Goal: Task Accomplishment & Management: Complete application form

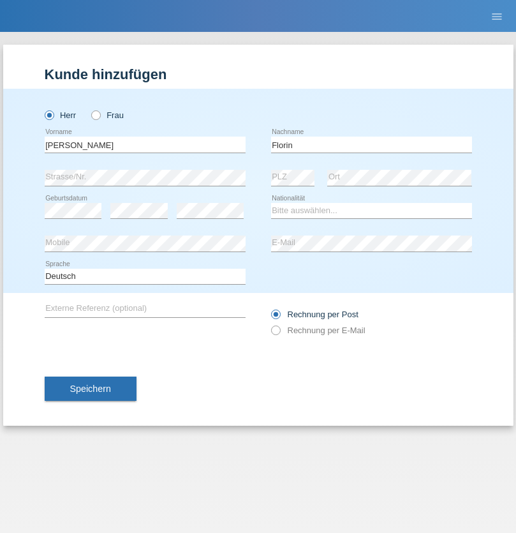
type input "Florin"
select select "RO"
select select "C"
select select "29"
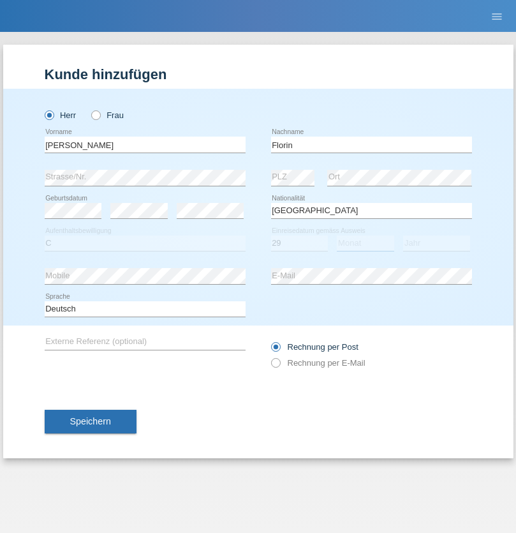
select select "02"
select select "2021"
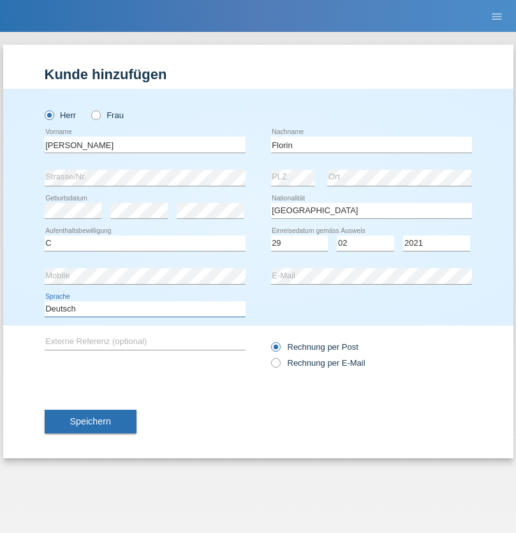
select select "en"
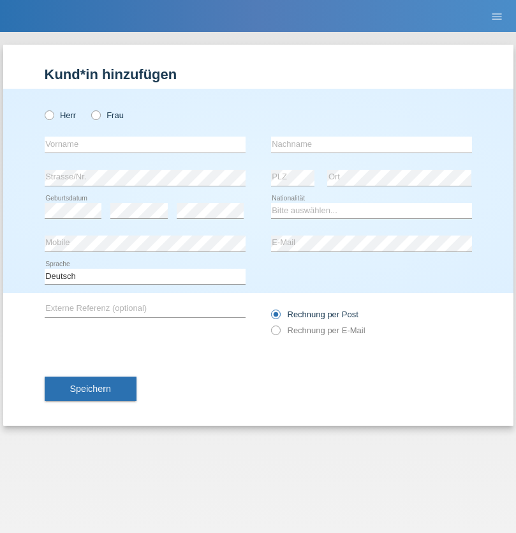
radio input "true"
click at [145, 144] on input "text" at bounding box center [145, 145] width 201 height 16
type input "[PERSON_NAME]"
click at [371, 144] on input "text" at bounding box center [371, 145] width 201 height 16
type input "Krebs"
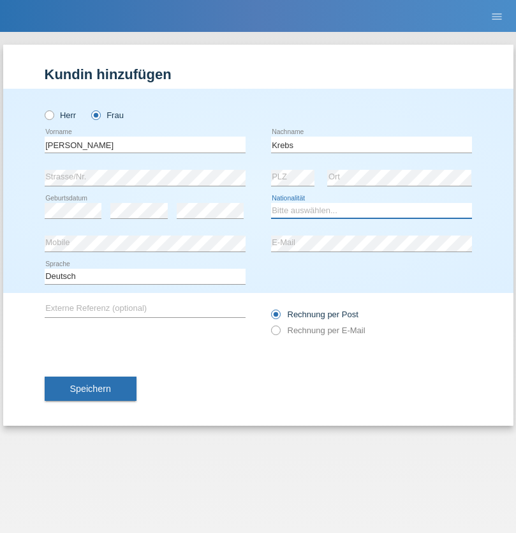
select select "CH"
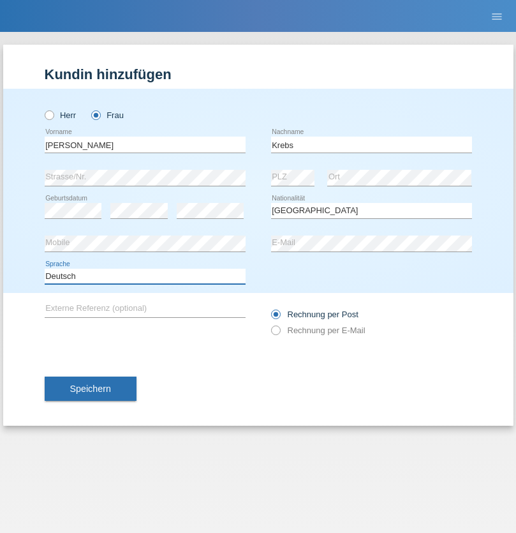
select select "en"
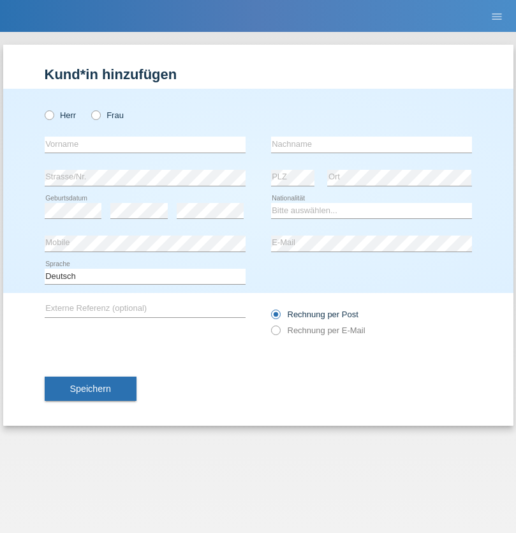
radio input "true"
click at [145, 144] on input "text" at bounding box center [145, 145] width 201 height 16
type input "Qovanaj"
click at [371, 144] on input "text" at bounding box center [371, 145] width 201 height 16
type input "Shaban"
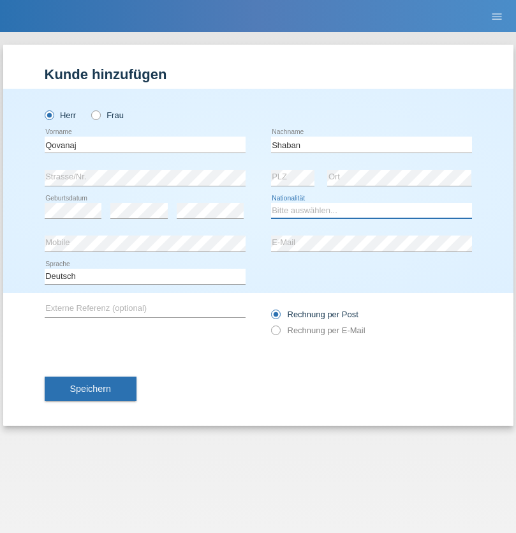
select select "CH"
radio input "true"
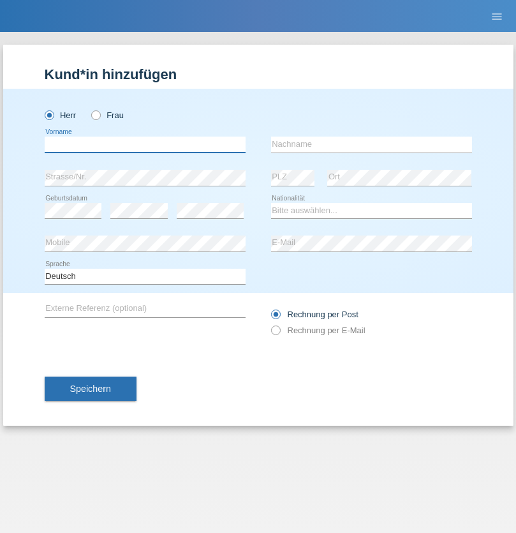
click at [145, 144] on input "text" at bounding box center [145, 145] width 201 height 16
type input "Flückiger"
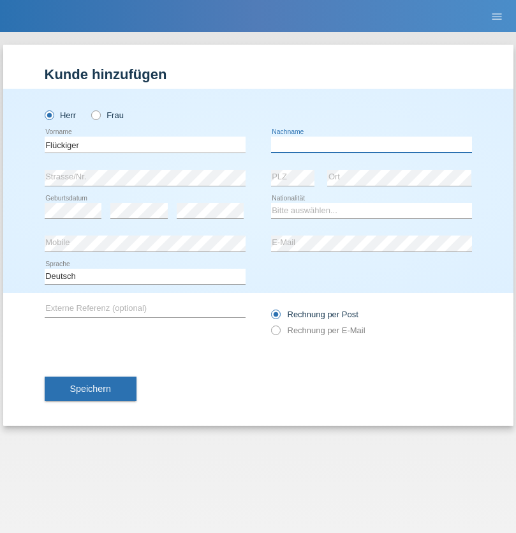
click at [371, 144] on input "text" at bounding box center [371, 145] width 201 height 16
type input "[PERSON_NAME]"
select select "CH"
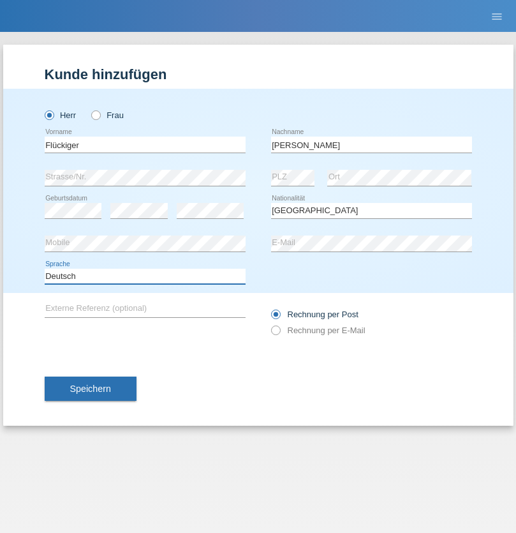
select select "en"
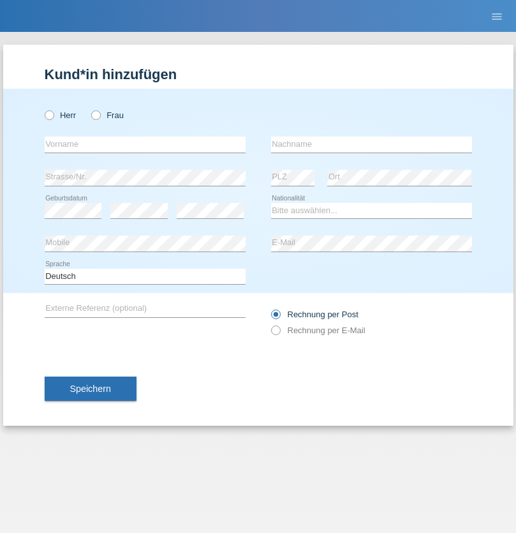
radio input "true"
click at [145, 144] on input "text" at bounding box center [145, 145] width 201 height 16
type input "J"
click at [371, 144] on input "text" at bounding box center [371, 145] width 201 height 16
type input "sarmento cavalcanti"
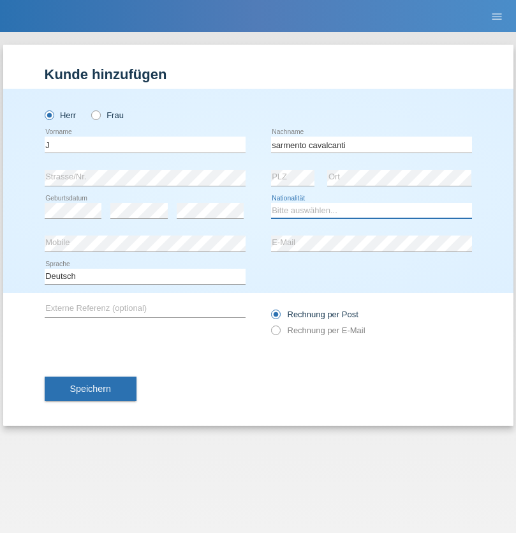
select select "PT"
select select "C"
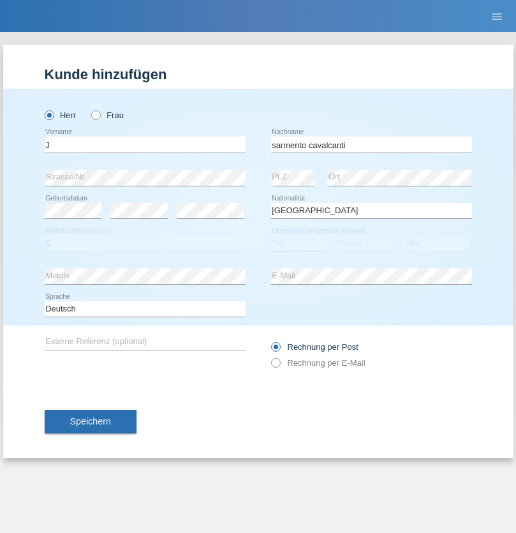
select select "02"
select select "09"
select select "2019"
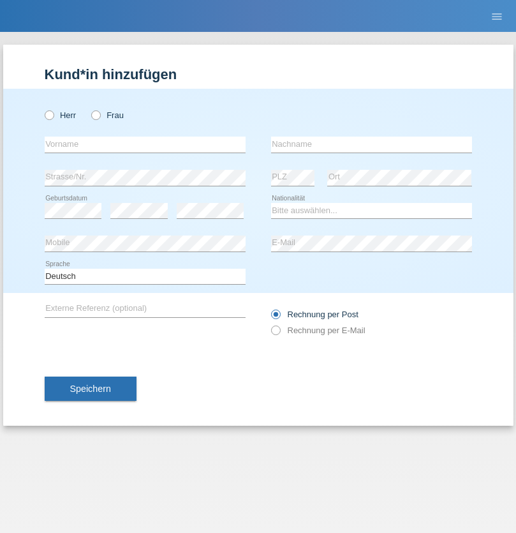
radio input "true"
click at [145, 144] on input "text" at bounding box center [145, 145] width 201 height 16
type input "G"
click at [371, 144] on input "text" at bounding box center [371, 145] width 201 height 16
type input "Umar"
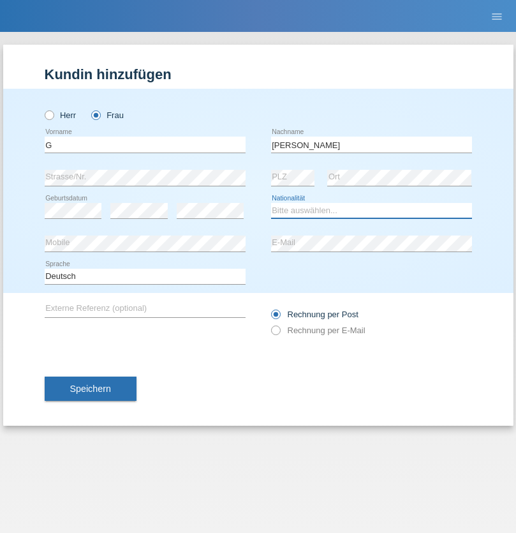
select select "CH"
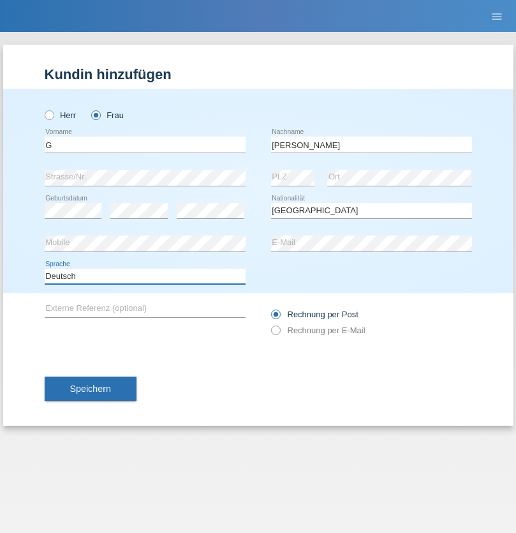
select select "en"
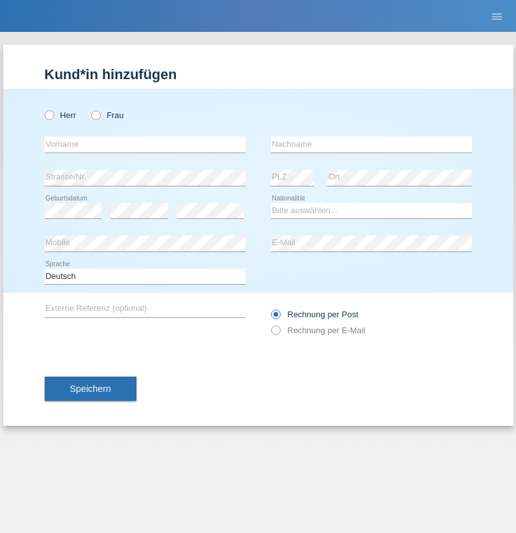
radio input "true"
click at [145, 144] on input "text" at bounding box center [145, 145] width 201 height 16
type input "Varodi"
click at [371, 144] on input "text" at bounding box center [371, 145] width 201 height 16
type input "Zoltan"
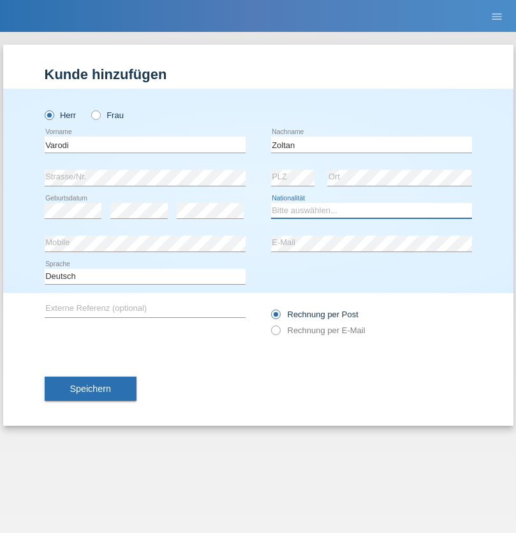
select select "UA"
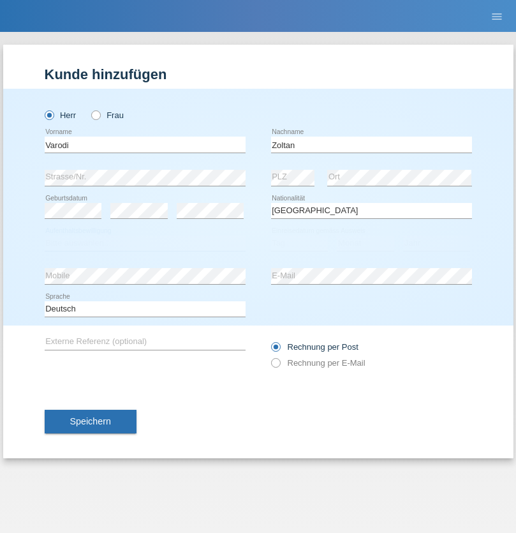
select select "C"
select select "10"
select select "2021"
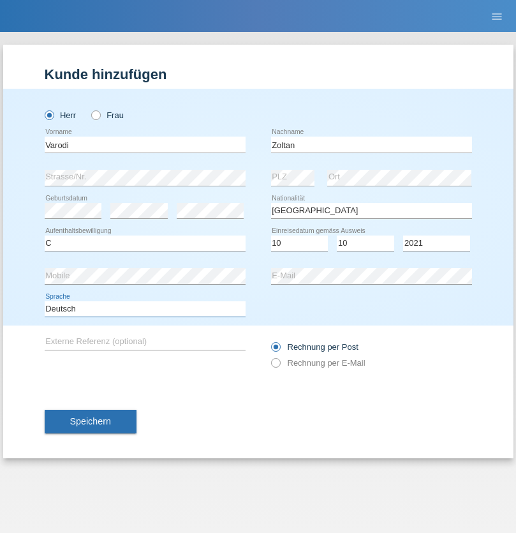
select select "en"
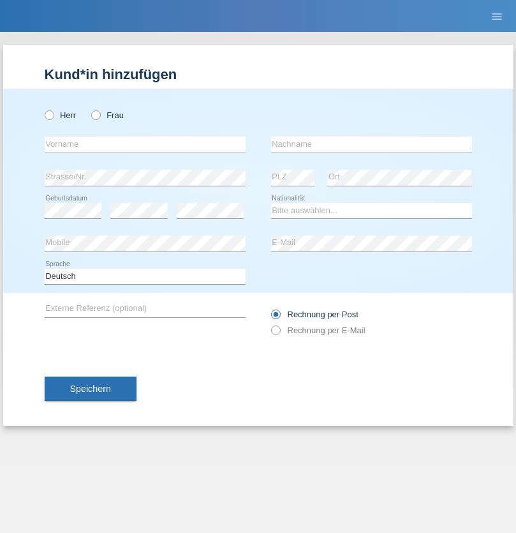
radio input "true"
click at [145, 144] on input "text" at bounding box center [145, 145] width 201 height 16
type input "Samira"
click at [371, 144] on input "text" at bounding box center [371, 145] width 201 height 16
type input "Bachofen"
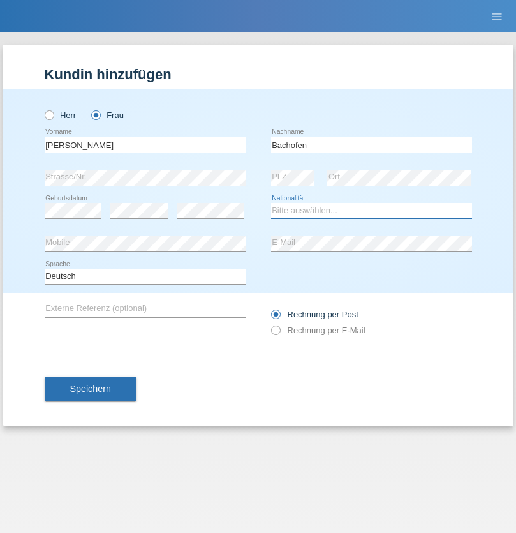
select select "CH"
radio input "true"
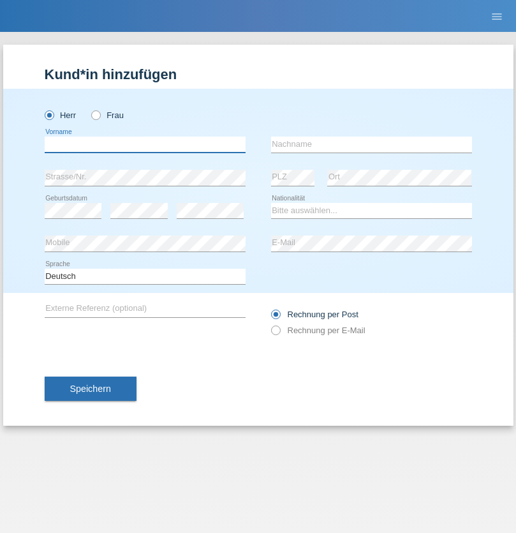
click at [145, 144] on input "text" at bounding box center [145, 145] width 201 height 16
type input "Volkan"
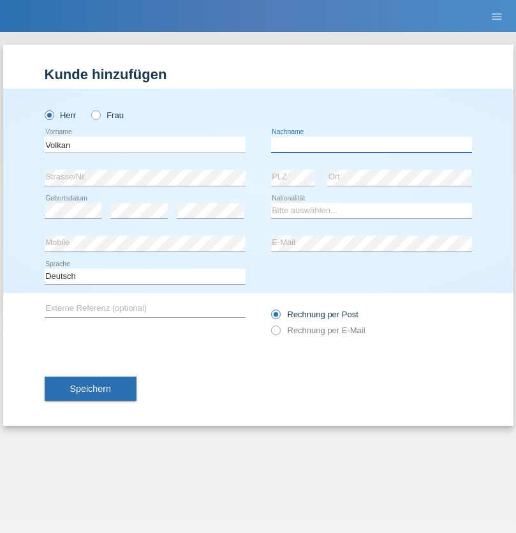
click at [371, 144] on input "text" at bounding box center [371, 145] width 201 height 16
type input "Laçın"
select select "TR"
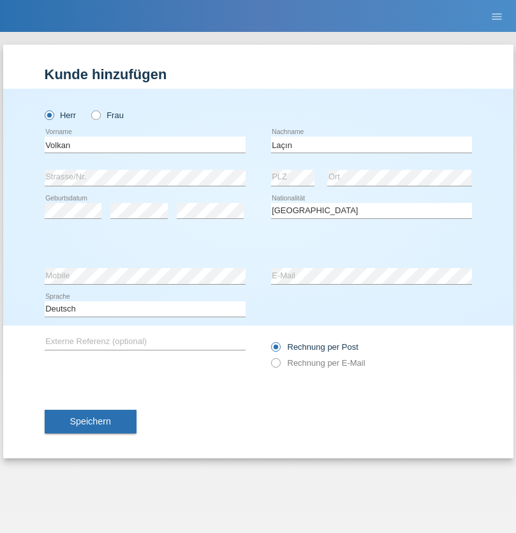
select select "C"
select select "06"
select select "04"
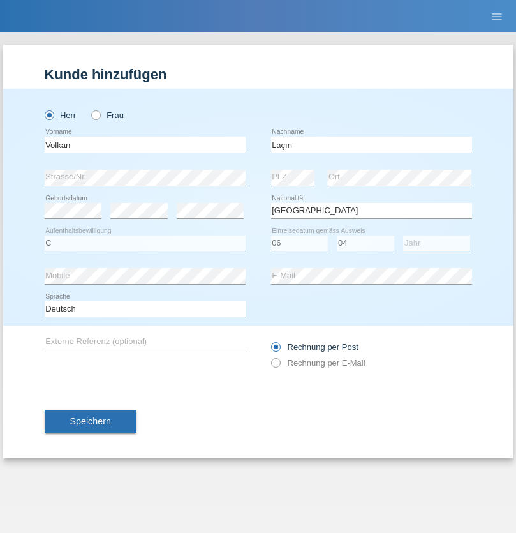
select select "2021"
select select "en"
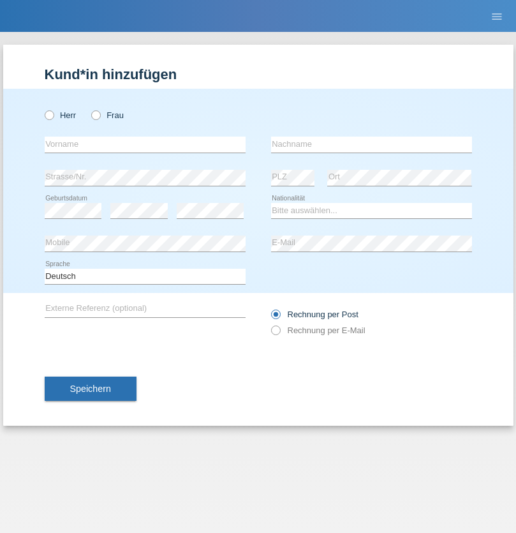
radio input "true"
click at [145, 144] on input "text" at bounding box center [145, 145] width 201 height 16
type input "Volkan"
click at [371, 144] on input "text" at bounding box center [371, 145] width 201 height 16
type input "Laçın"
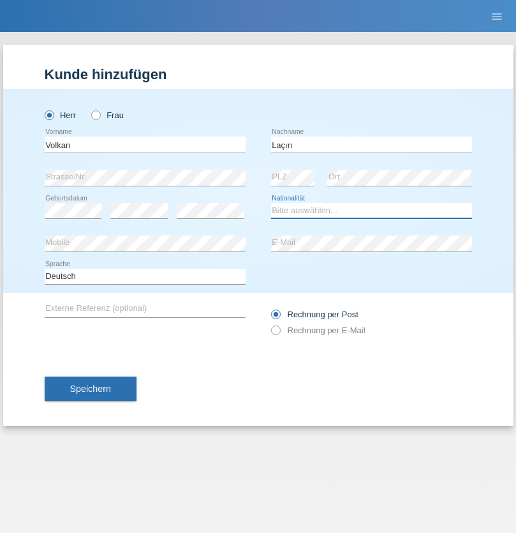
select select "TR"
select select "C"
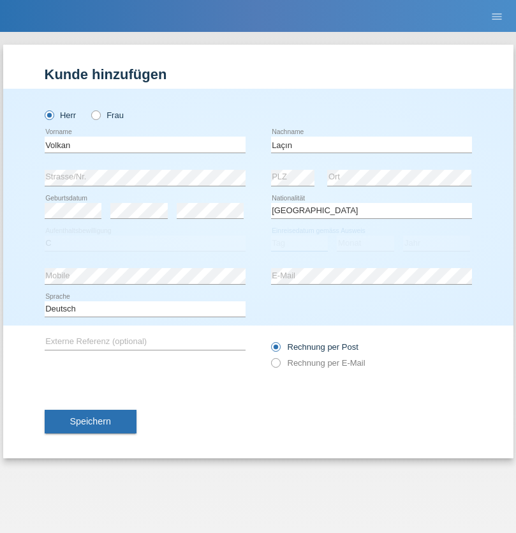
select select "06"
select select "04"
select select "2021"
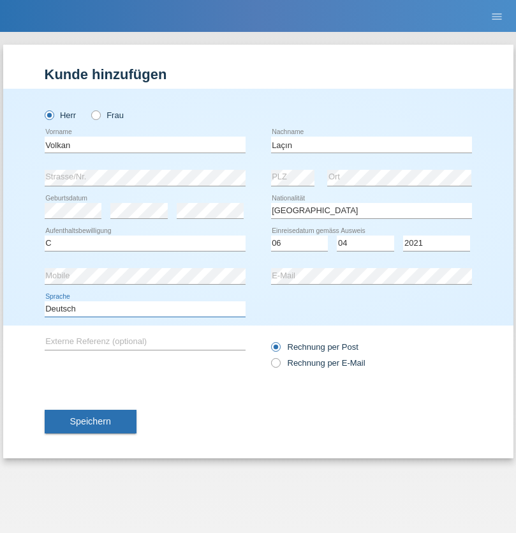
select select "en"
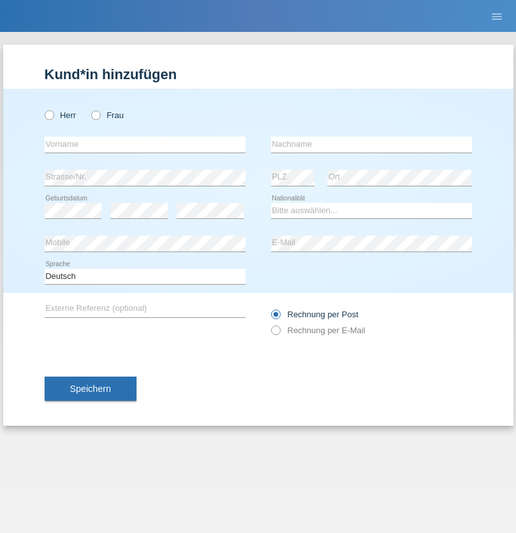
radio input "true"
click at [145, 144] on input "text" at bounding box center [145, 145] width 201 height 16
type input "[PERSON_NAME]"
click at [371, 144] on input "text" at bounding box center [371, 145] width 201 height 16
type input "löffel"
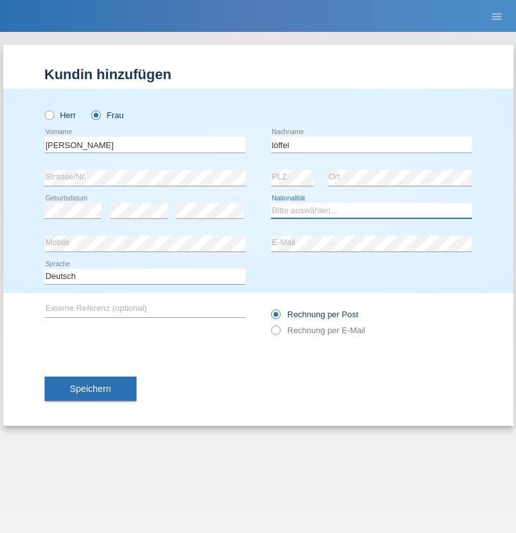
select select "CH"
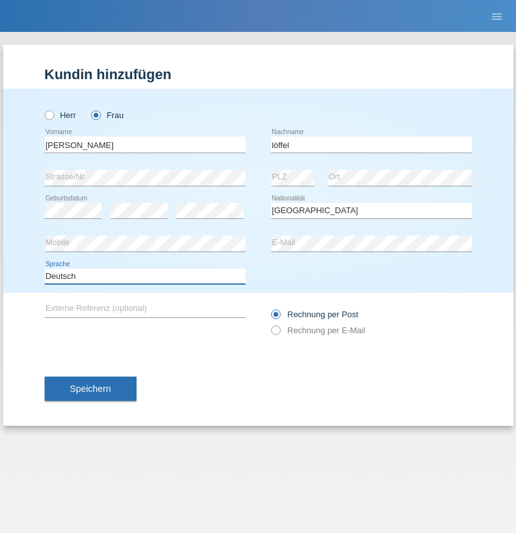
select select "en"
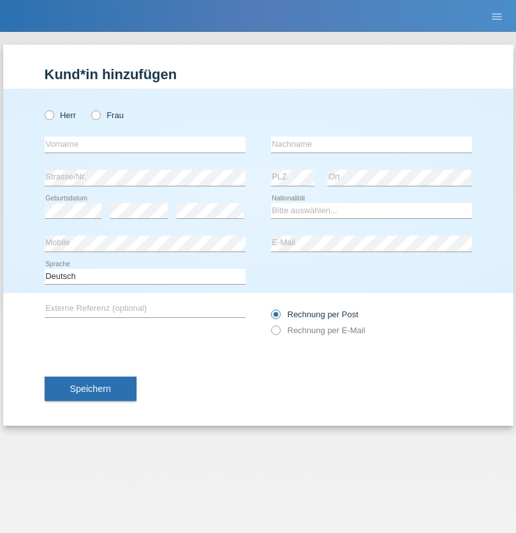
radio input "true"
click at [145, 144] on input "text" at bounding box center [145, 145] width 201 height 16
type input "Matusa"
click at [371, 144] on input "text" at bounding box center [371, 145] width 201 height 16
type input "[PERSON_NAME]"
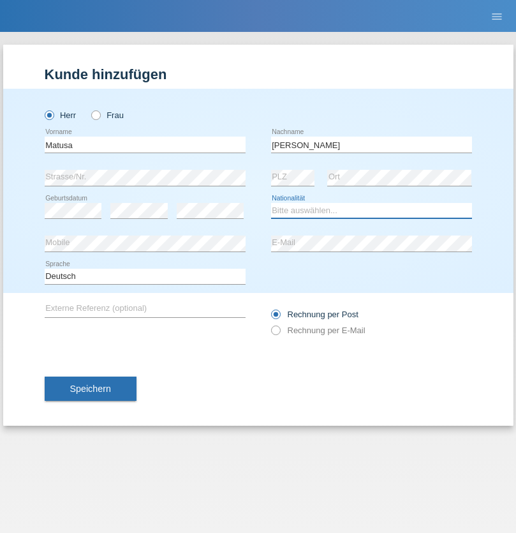
select select "RO"
select select "C"
select select "01"
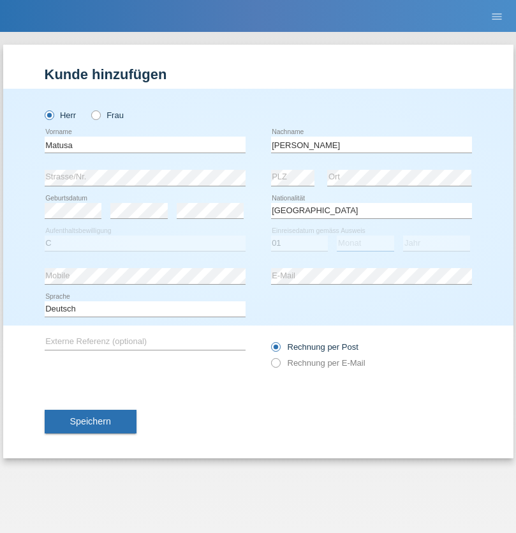
select select "06"
select select "2016"
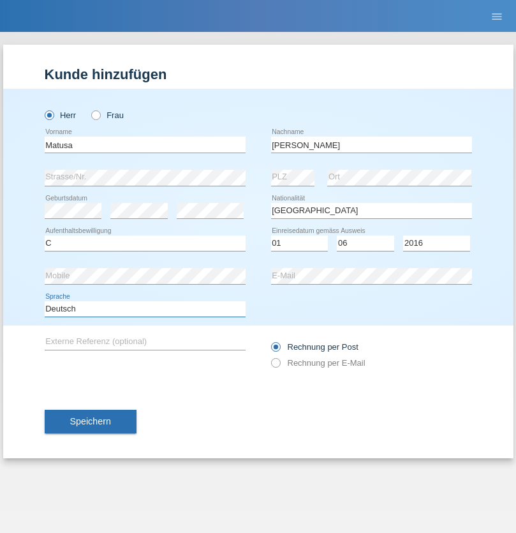
select select "en"
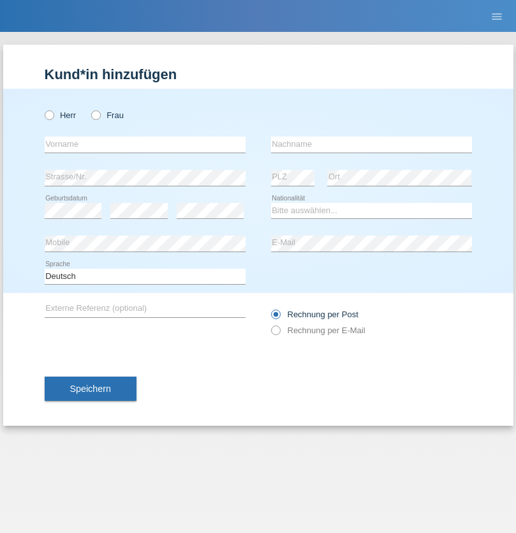
radio input "true"
click at [145, 144] on input "text" at bounding box center [145, 145] width 201 height 16
type input "Cedric"
click at [371, 144] on input "text" at bounding box center [371, 145] width 201 height 16
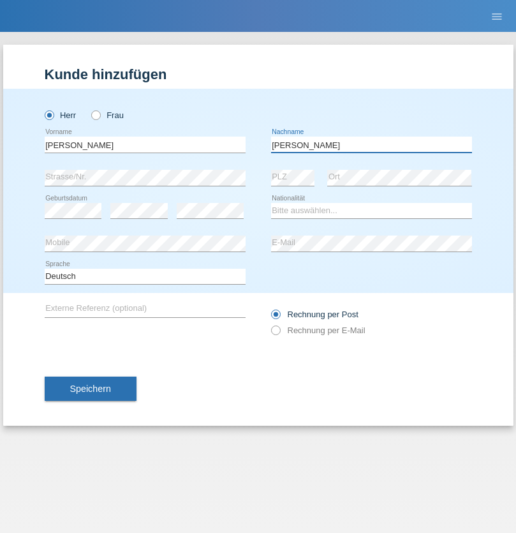
type input "Keller"
select select "CH"
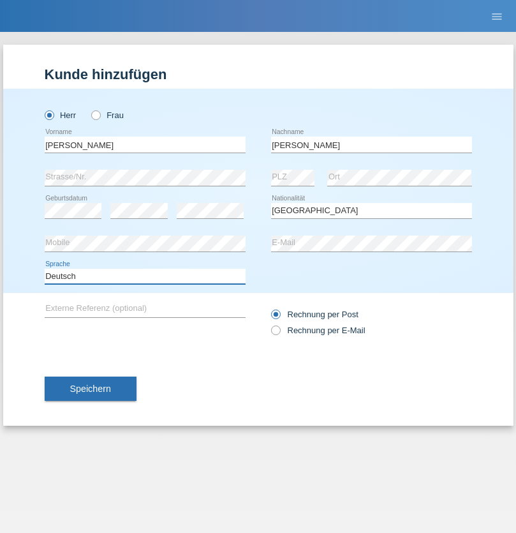
select select "en"
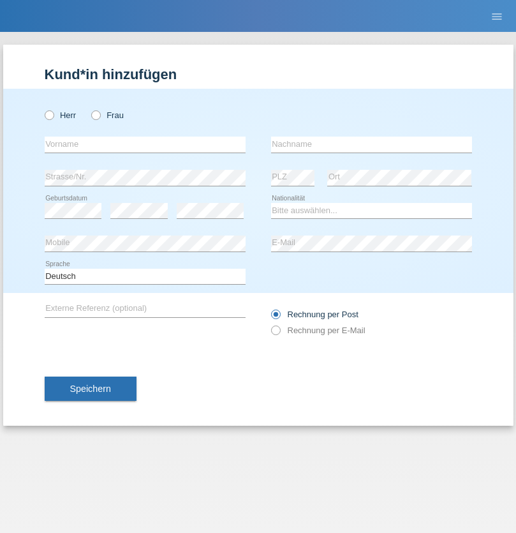
radio input "true"
click at [145, 144] on input "text" at bounding box center [145, 145] width 201 height 16
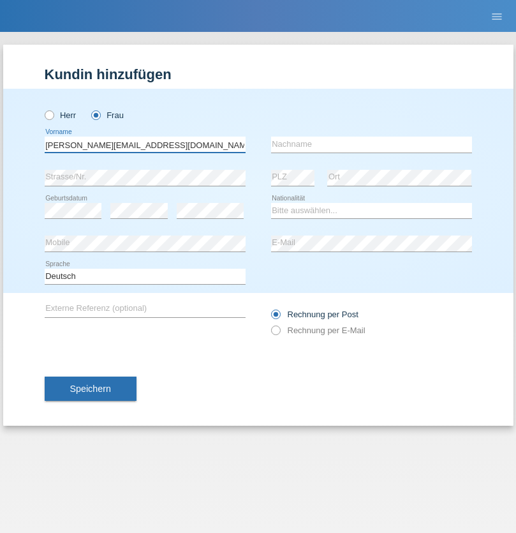
type input "[PERSON_NAME][EMAIL_ADDRESS][DOMAIN_NAME]"
click at [371, 144] on input "text" at bounding box center [371, 145] width 201 height 16
type input "Hylaj"
select select "CH"
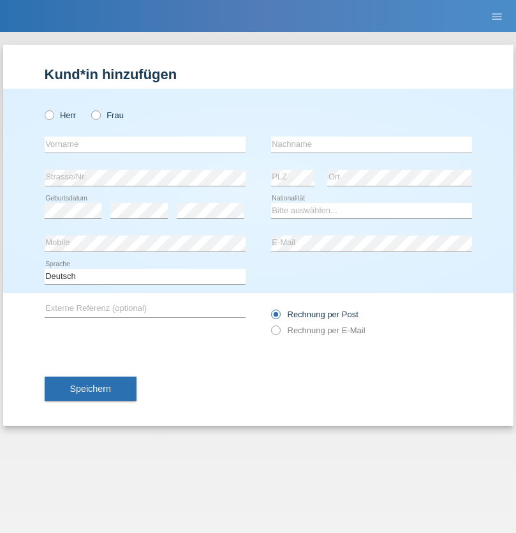
radio input "true"
click at [145, 144] on input "text" at bounding box center [145, 145] width 201 height 16
type input "luka"
click at [371, 144] on input "text" at bounding box center [371, 145] width 201 height 16
type input "kocic"
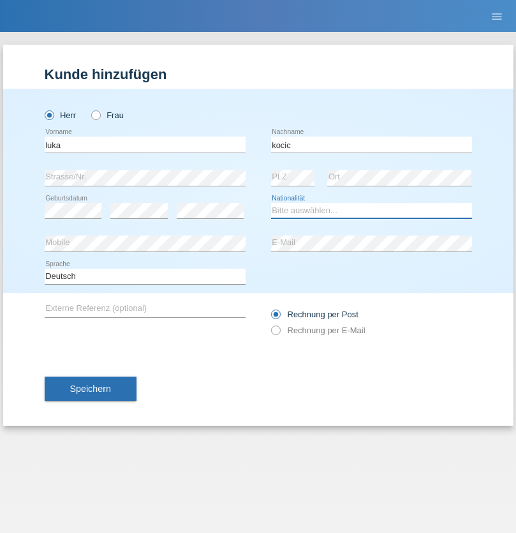
select select "RS"
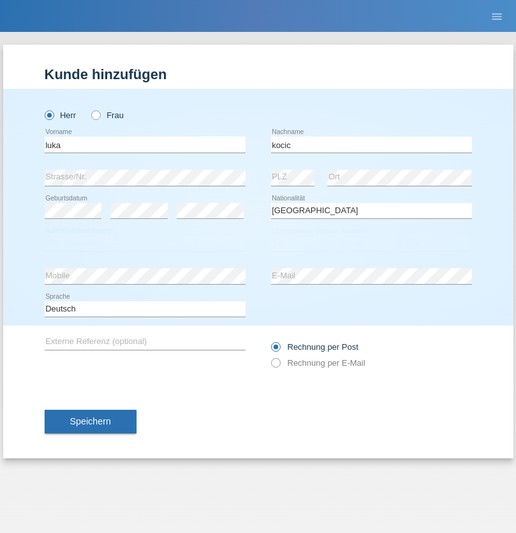
select select "C"
select select "21"
select select "04"
select select "1999"
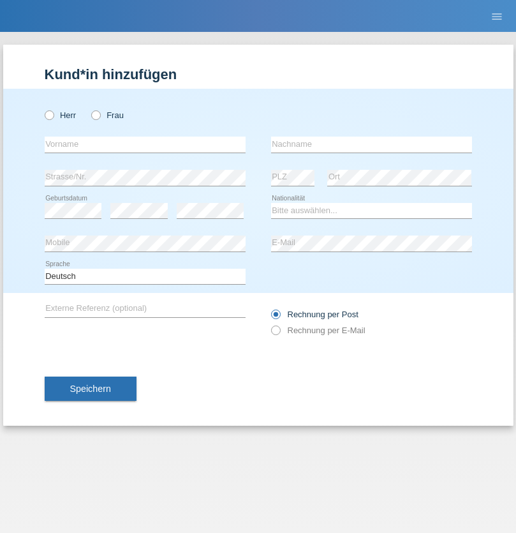
radio input "true"
click at [145, 144] on input "text" at bounding box center [145, 145] width 201 height 16
type input "Marian"
click at [371, 144] on input "text" at bounding box center [371, 145] width 201 height 16
type input "Matusa"
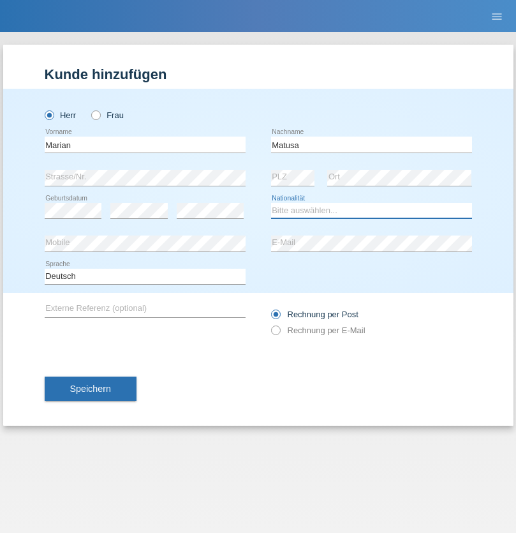
select select "RO"
select select "C"
select select "01"
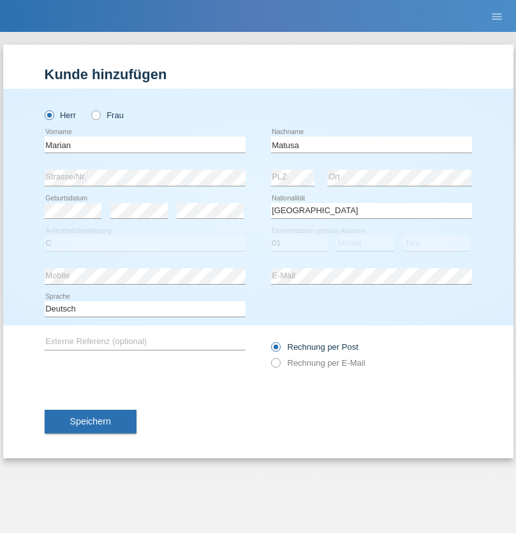
select select "06"
select select "2016"
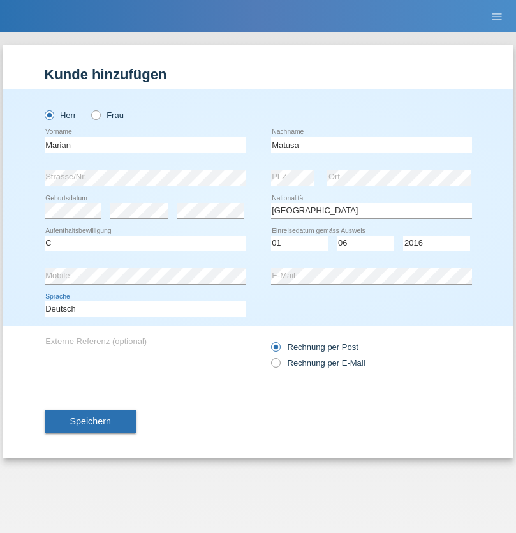
select select "en"
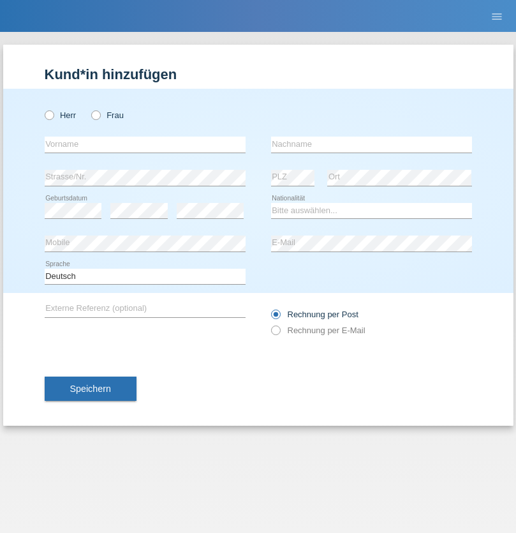
radio input "true"
click at [145, 144] on input "text" at bounding box center [145, 145] width 201 height 16
type input "[PERSON_NAME]"
click at [371, 144] on input "text" at bounding box center [371, 145] width 201 height 16
type input "Weinlein"
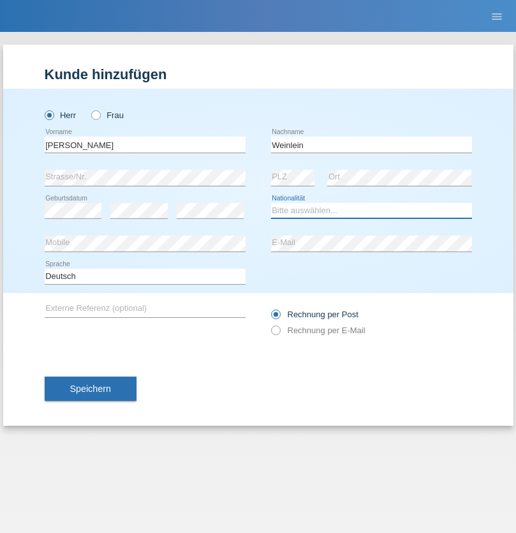
select select "CH"
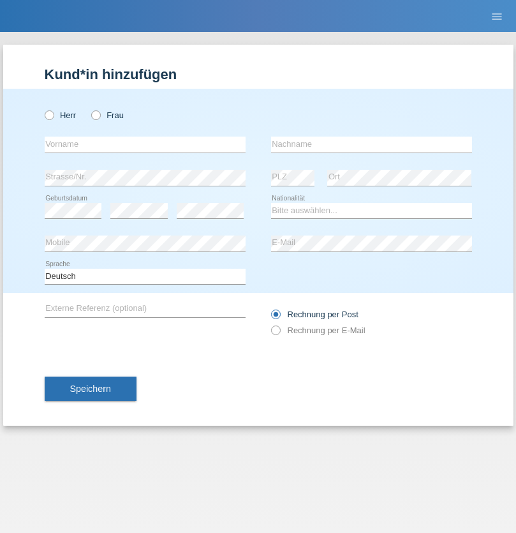
radio input "true"
click at [145, 144] on input "text" at bounding box center [145, 145] width 201 height 16
type input "Jashari lmeri"
click at [371, 144] on input "text" at bounding box center [371, 145] width 201 height 16
type input "Rabije"
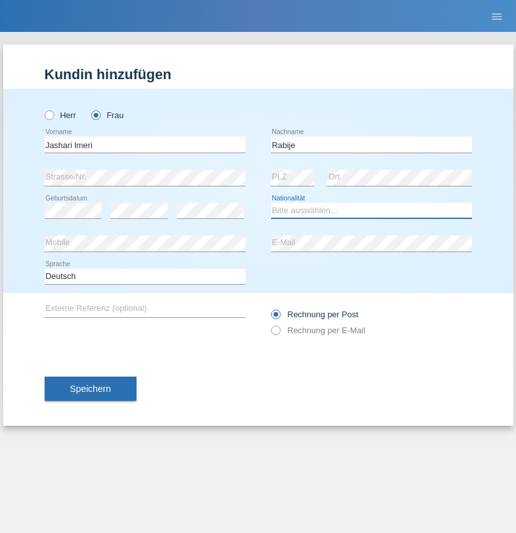
select select "CH"
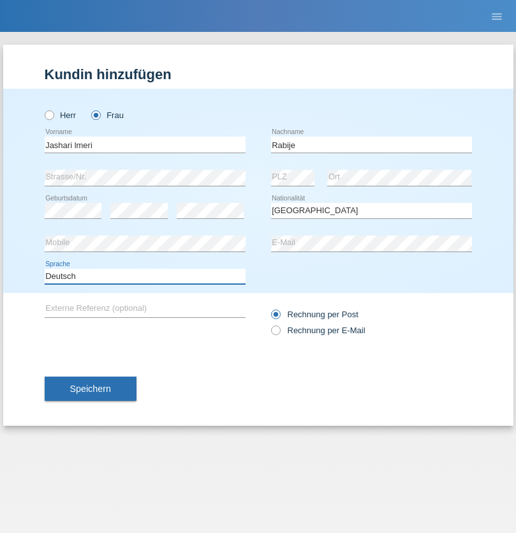
select select "en"
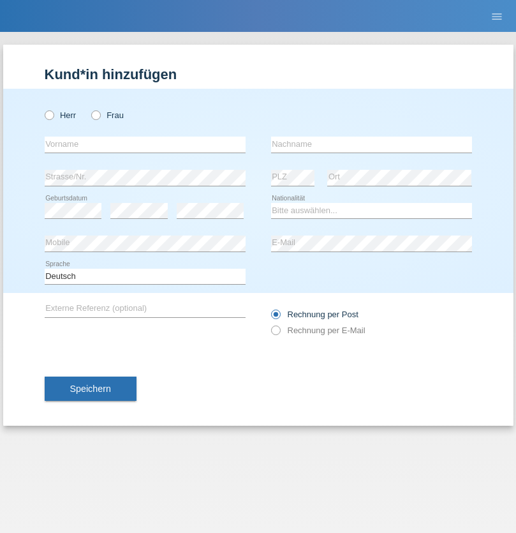
radio input "true"
click at [145, 144] on input "text" at bounding box center [145, 145] width 201 height 16
type input "firat"
click at [371, 144] on input "text" at bounding box center [371, 145] width 201 height 16
type input "kara"
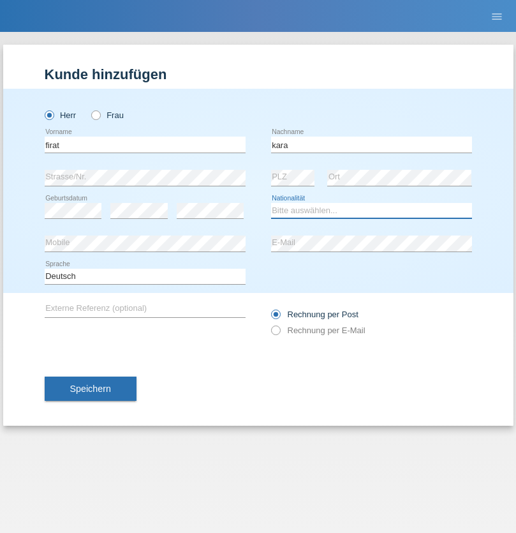
select select "CH"
radio input "true"
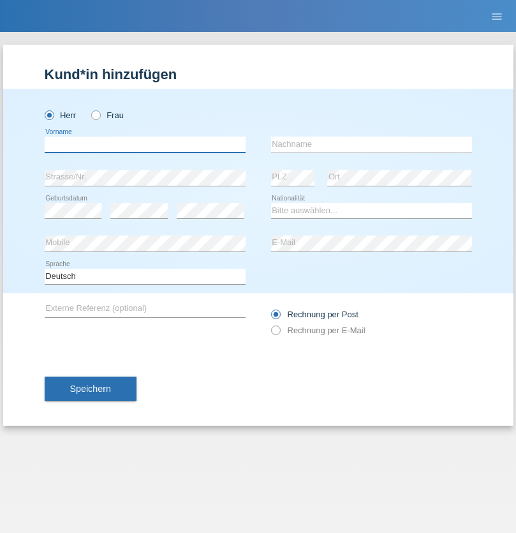
click at [145, 144] on input "text" at bounding box center [145, 145] width 201 height 16
type input "Gigov"
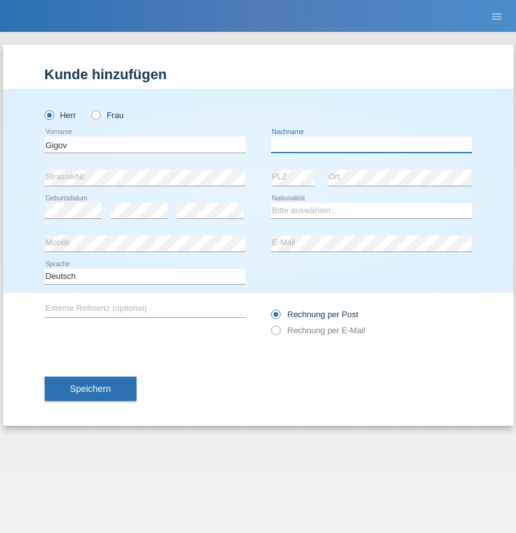
click at [371, 144] on input "text" at bounding box center [371, 145] width 201 height 16
type input "Zhan"
select select "BG"
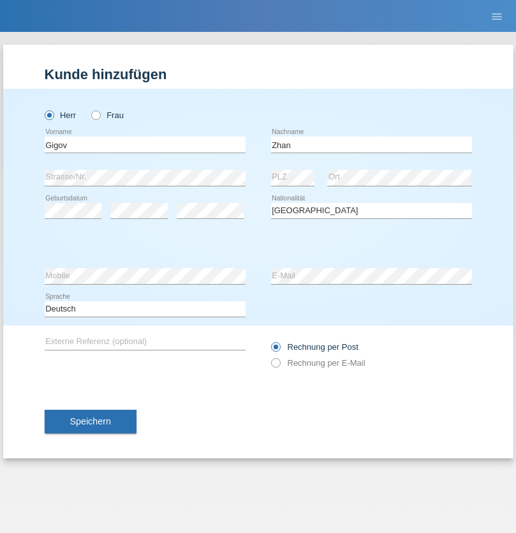
select select "C"
select select "23"
select select "10"
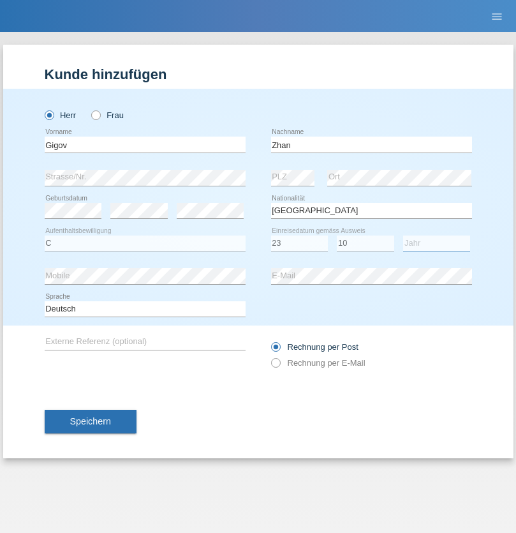
select select "2021"
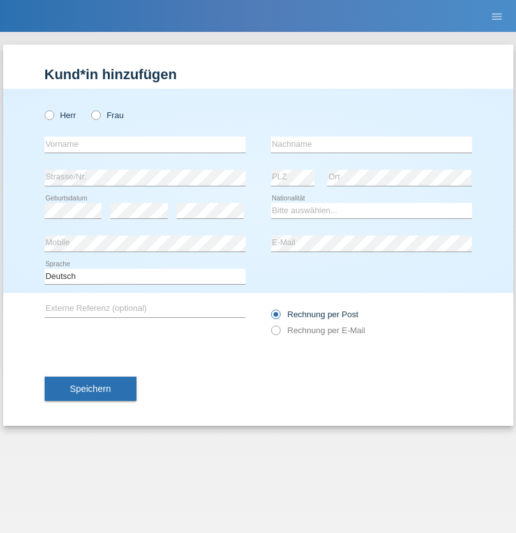
radio input "true"
click at [145, 144] on input "text" at bounding box center [145, 145] width 201 height 16
type input "Amand"
click at [371, 144] on input "text" at bounding box center [371, 145] width 201 height 16
type input "Pires"
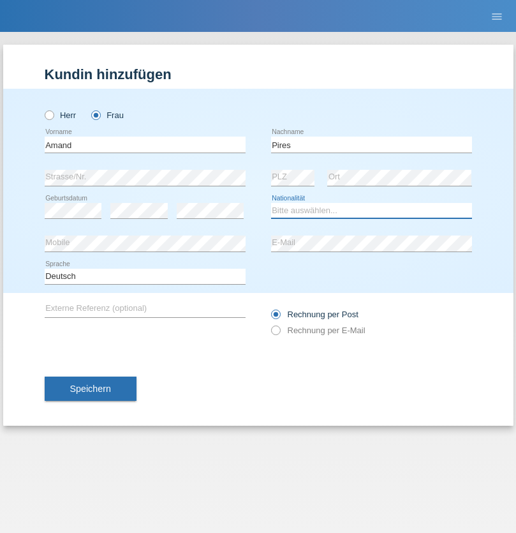
select select "CH"
radio input "true"
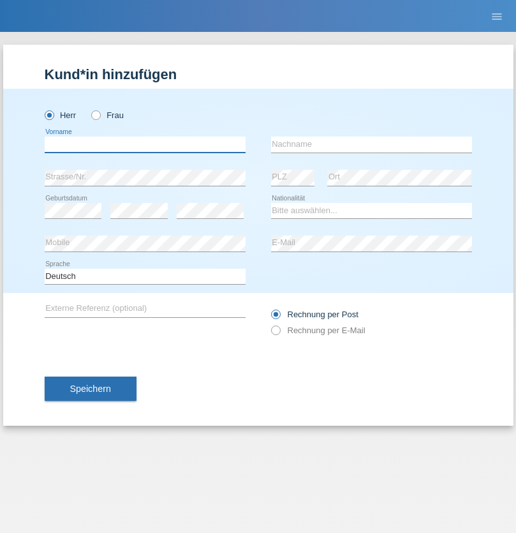
click at [145, 144] on input "text" at bounding box center [145, 145] width 201 height 16
type input "[PERSON_NAME]"
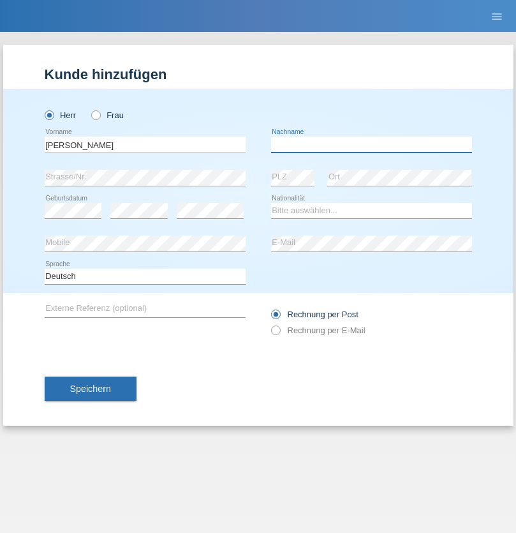
click at [371, 144] on input "text" at bounding box center [371, 145] width 201 height 16
type input "Saidi"
select select "CH"
radio input "true"
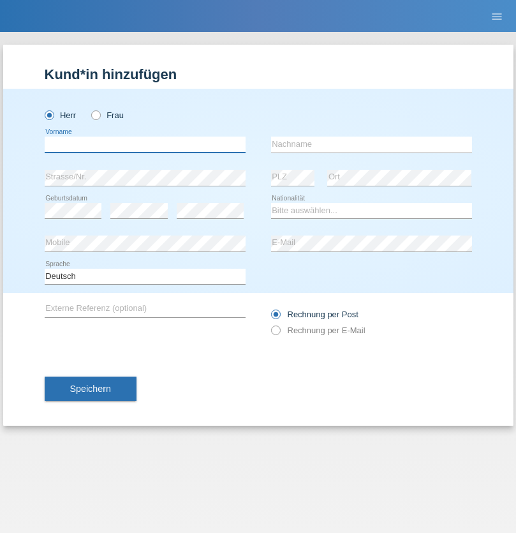
click at [145, 144] on input "text" at bounding box center [145, 145] width 201 height 16
type input "[PERSON_NAME]"
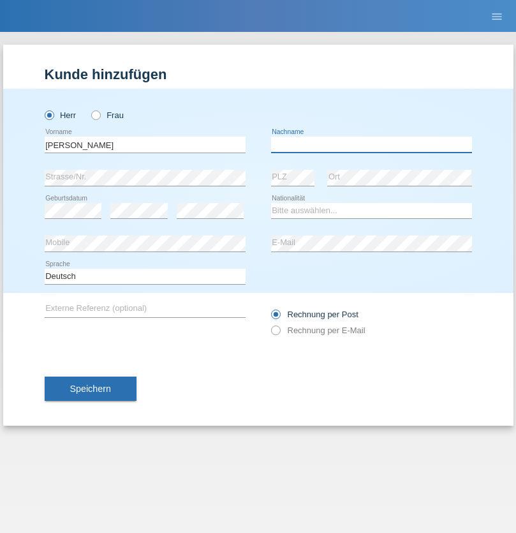
click at [371, 144] on input "text" at bounding box center [371, 145] width 201 height 16
type input "[PERSON_NAME]"
select select "PT"
select select "C"
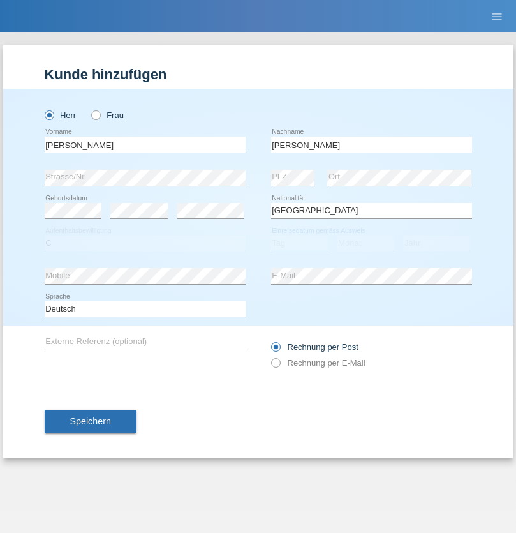
select select "23"
select select "08"
select select "2021"
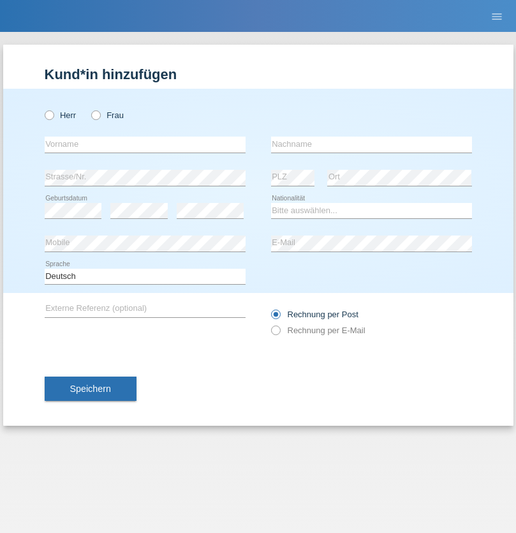
radio input "true"
click at [145, 144] on input "text" at bounding box center [145, 145] width 201 height 16
type input "Luca"
click at [371, 144] on input "text" at bounding box center [371, 145] width 201 height 16
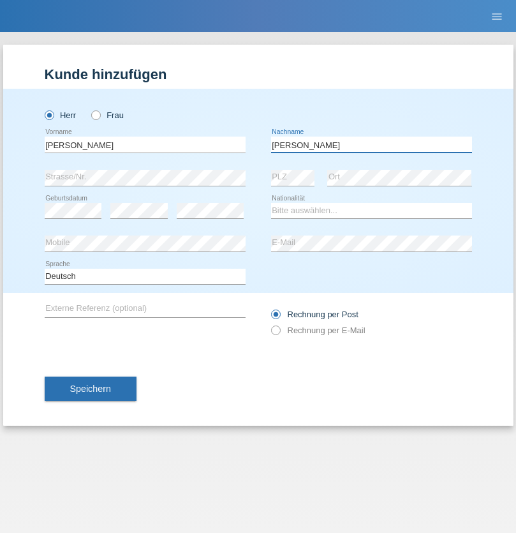
type input "Meier"
select select "CH"
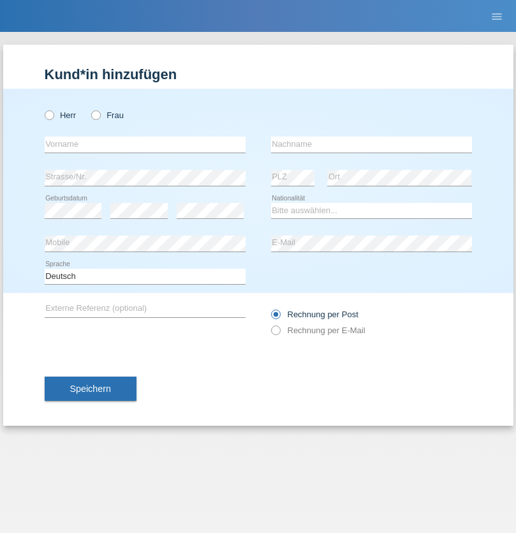
radio input "true"
click at [145, 144] on input "text" at bounding box center [145, 145] width 201 height 16
type input "Szilvia"
click at [371, 144] on input "text" at bounding box center [371, 145] width 201 height 16
type input "Olakh"
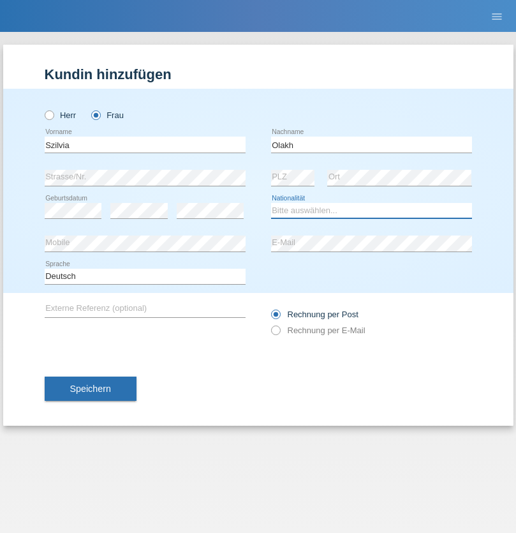
select select "UA"
select select "C"
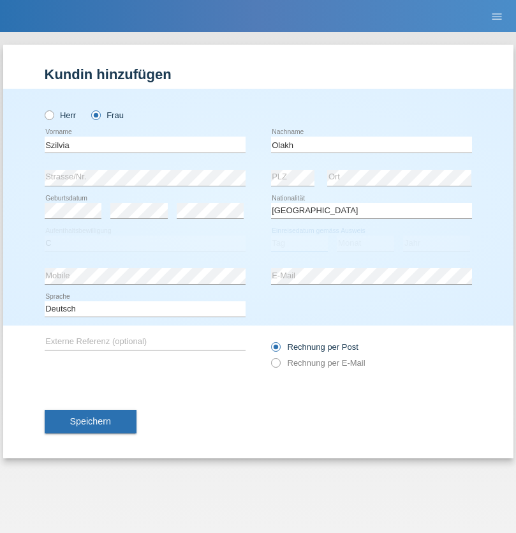
select select "17"
select select "09"
select select "2021"
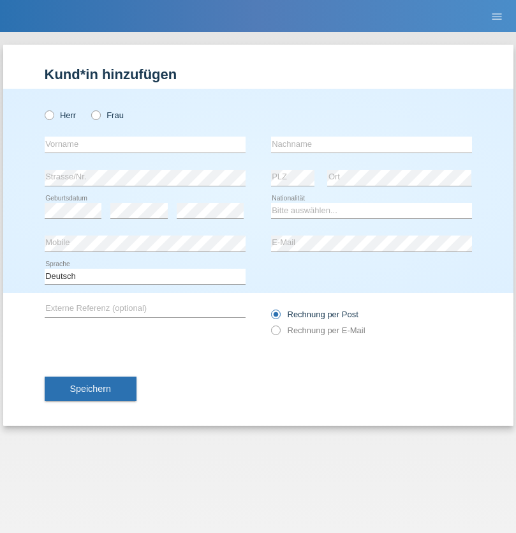
radio input "true"
click at [145, 144] on input "text" at bounding box center [145, 145] width 201 height 16
type input "Asrit"
click at [371, 144] on input "text" at bounding box center [371, 145] width 201 height 16
type input "Kupa"
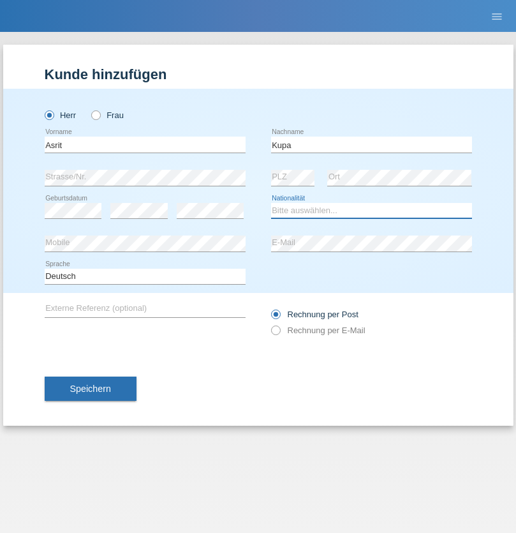
select select "MK"
select select "C"
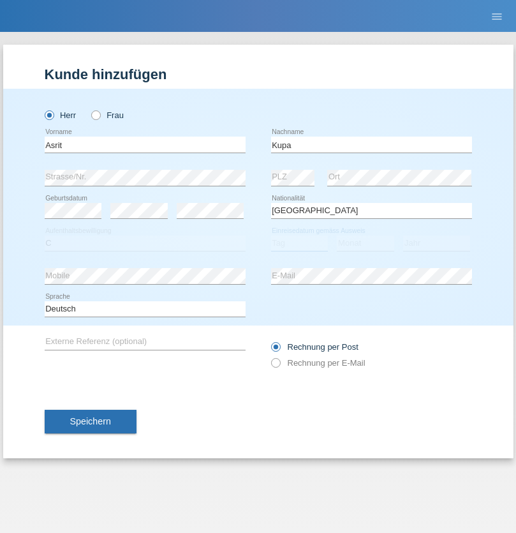
select select "27"
select select "05"
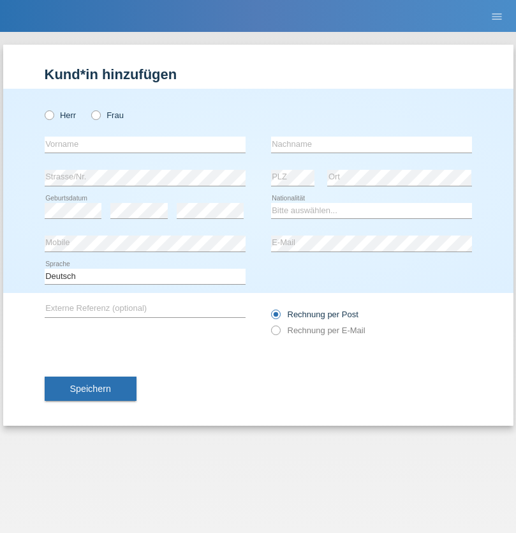
radio input "true"
click at [145, 144] on input "text" at bounding box center [145, 145] width 201 height 16
type input "[PERSON_NAME]"
click at [371, 144] on input "text" at bounding box center [371, 145] width 201 height 16
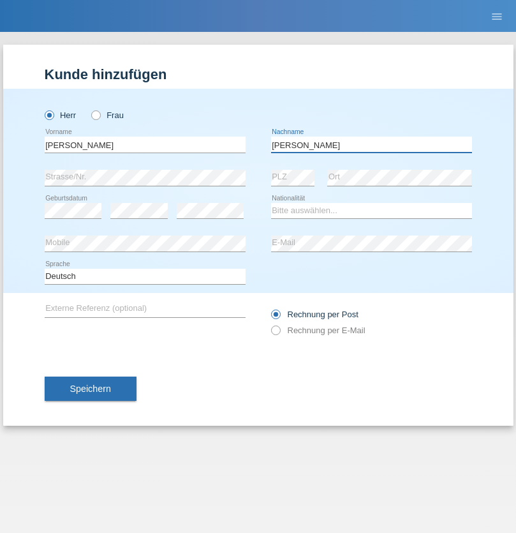
type input "[PERSON_NAME]"
select select "SY"
select select "C"
select select "17"
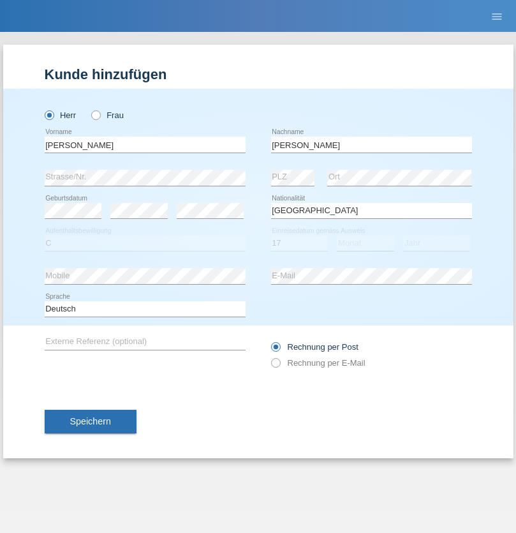
select select "09"
select select "2021"
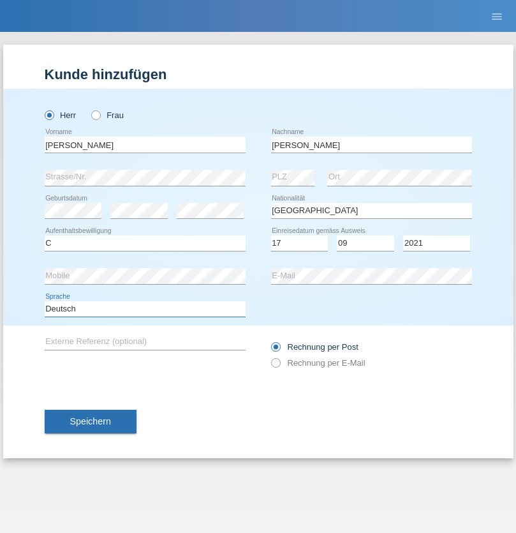
select select "en"
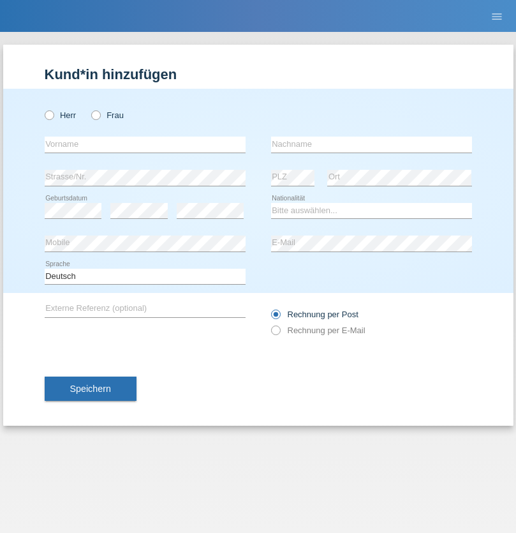
radio input "true"
select select "CH"
radio input "true"
click at [145, 144] on input "text" at bounding box center [145, 145] width 201 height 16
type input "[PERSON_NAME]"
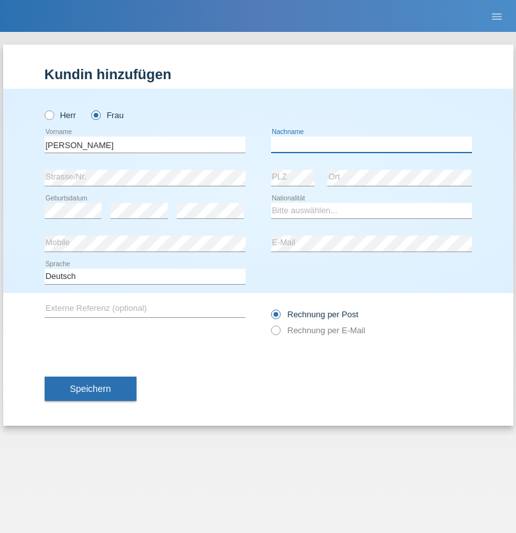
click at [371, 144] on input "text" at bounding box center [371, 145] width 201 height 16
type input "Bacic"
select select "CH"
